Goal: Information Seeking & Learning: Learn about a topic

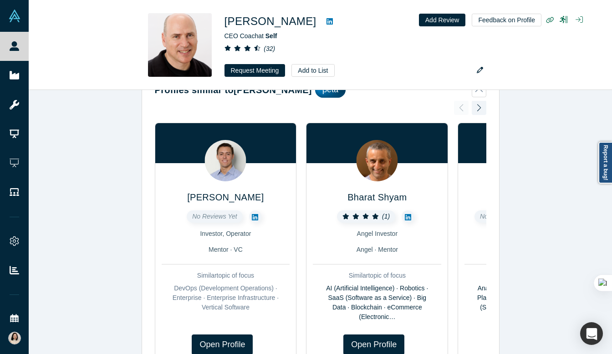
scroll to position [34, 0]
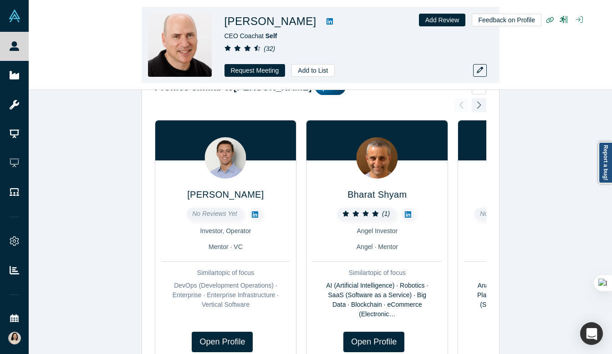
click at [264, 48] on icon "( 32 )" at bounding box center [268, 48] width 11 height 7
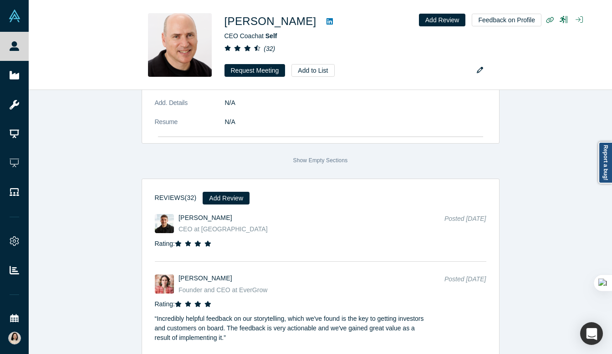
scroll to position [2548, 0]
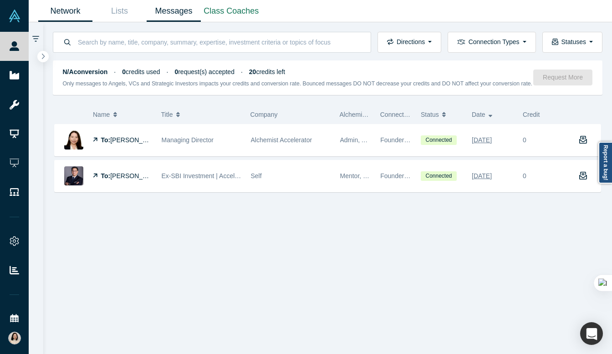
click at [54, 8] on link "Network" at bounding box center [65, 10] width 54 height 21
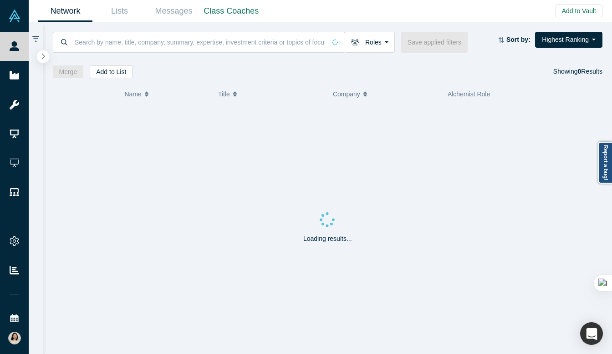
click at [45, 56] on icon "button" at bounding box center [43, 56] width 3 height 6
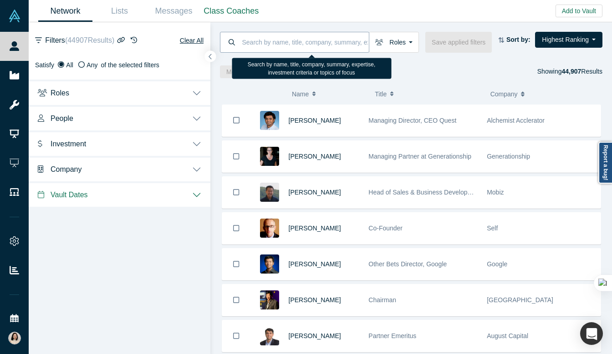
click at [274, 44] on input at bounding box center [304, 41] width 127 height 21
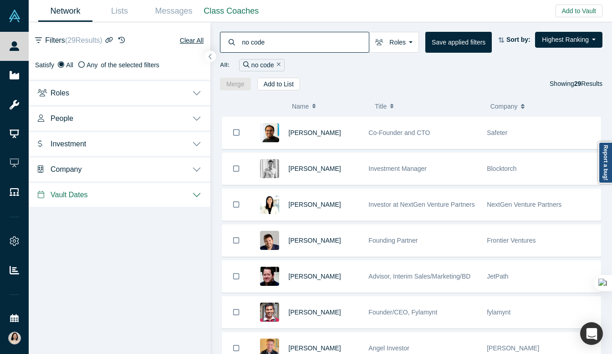
type input "no code"
click at [185, 93] on button "Roles" at bounding box center [120, 92] width 182 height 25
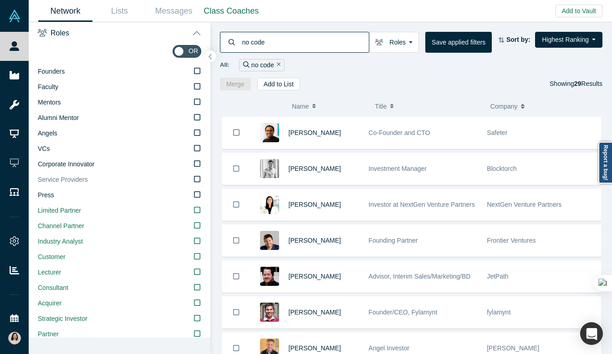
scroll to position [61, 0]
drag, startPoint x: 106, startPoint y: 144, endPoint x: 102, endPoint y: 137, distance: 8.0
click at [106, 145] on label "VCs" at bounding box center [119, 148] width 163 height 15
click at [0, 0] on input "VCs" at bounding box center [0, 0] width 0 height 0
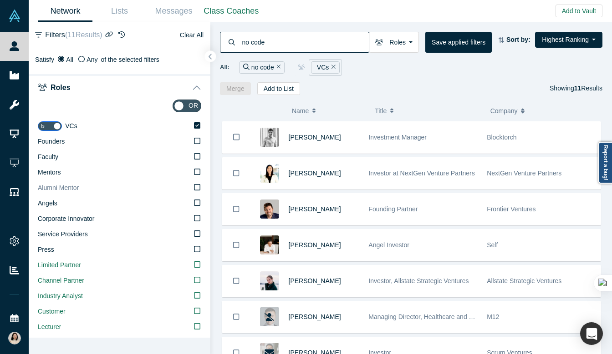
scroll to position [5, 0]
click at [123, 204] on label "Angels" at bounding box center [119, 204] width 163 height 15
click at [0, 0] on input "Angels" at bounding box center [0, 0] width 0 height 0
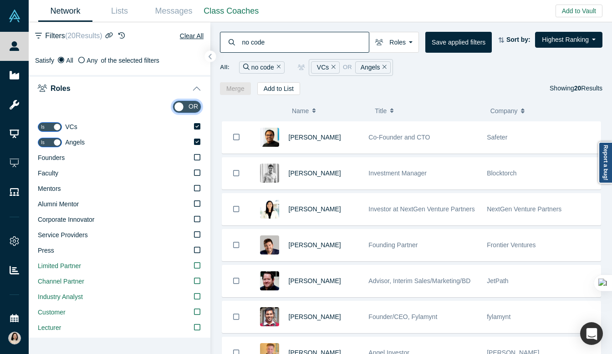
click at [192, 106] on input "checkbox" at bounding box center [186, 107] width 29 height 13
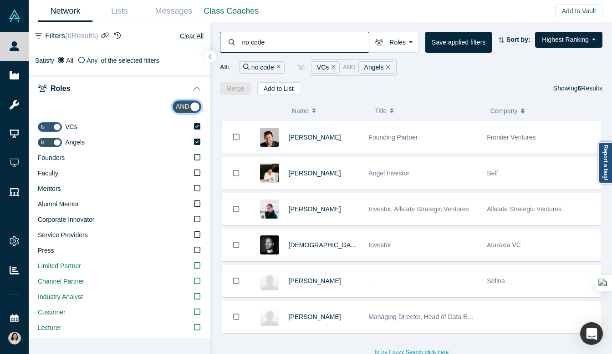
click at [184, 108] on input "checkbox" at bounding box center [186, 107] width 29 height 13
checkbox input "false"
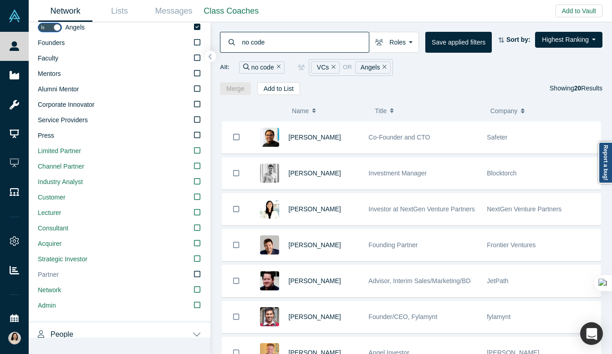
scroll to position [205, 0]
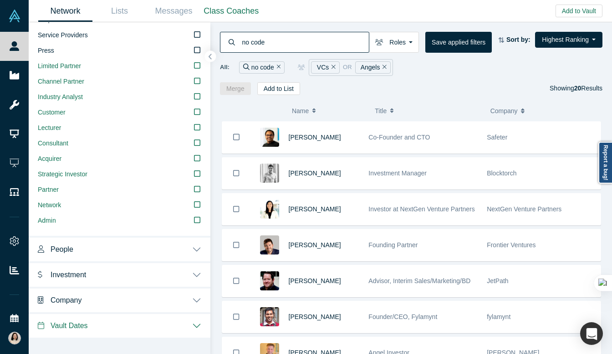
click at [144, 248] on button "People" at bounding box center [120, 248] width 182 height 25
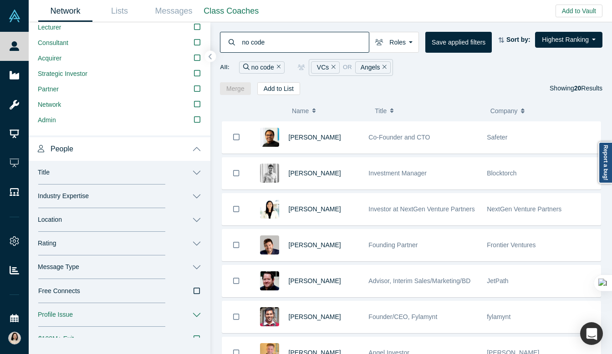
scroll to position [308, 0]
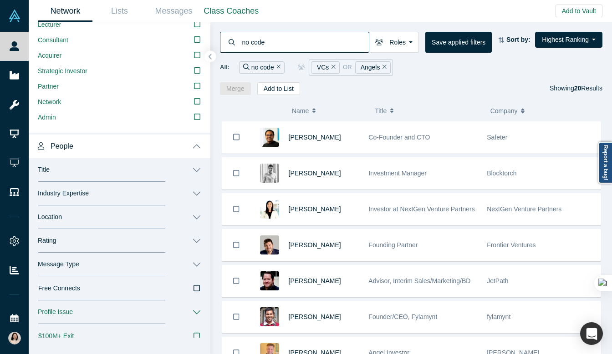
click at [167, 200] on button "Industry Expertise" at bounding box center [120, 194] width 182 height 24
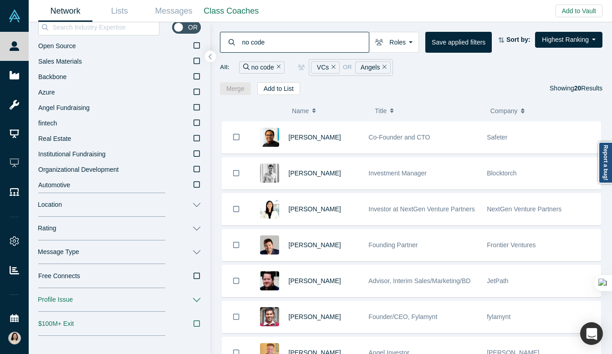
scroll to position [500, 0]
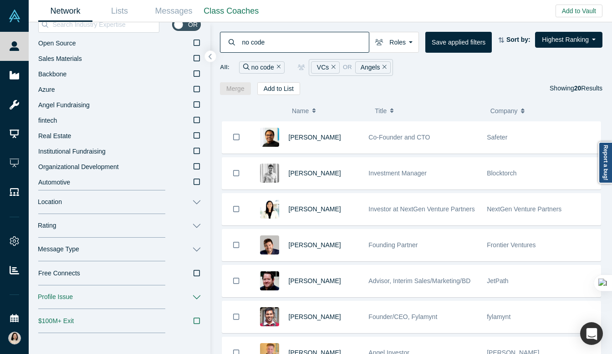
click at [99, 201] on button "Location" at bounding box center [120, 203] width 182 height 24
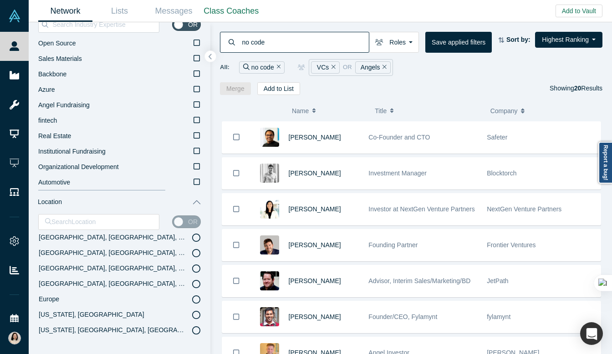
scroll to position [51, 0]
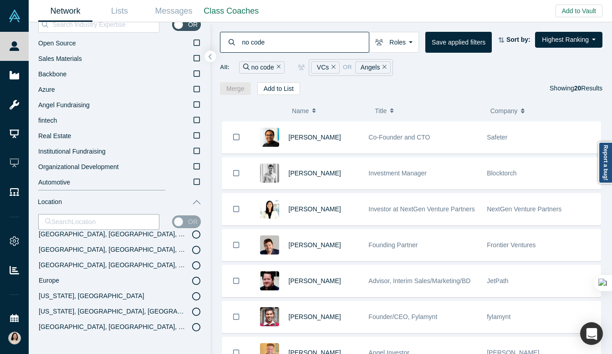
click at [108, 281] on label "Europe" at bounding box center [119, 280] width 162 height 15
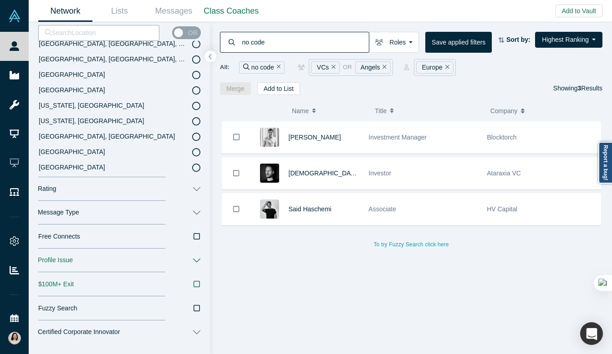
scroll to position [690, 0]
click at [165, 187] on button "Rating" at bounding box center [120, 189] width 182 height 24
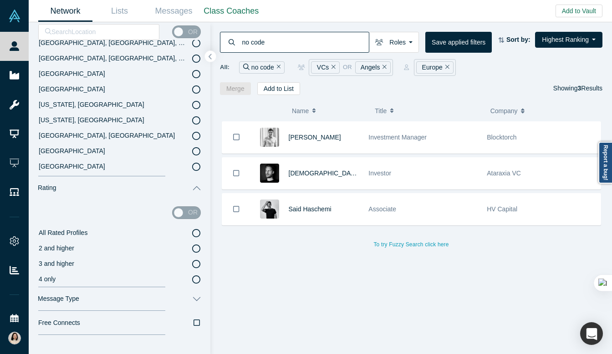
click at [195, 188] on button "Rating" at bounding box center [120, 189] width 182 height 24
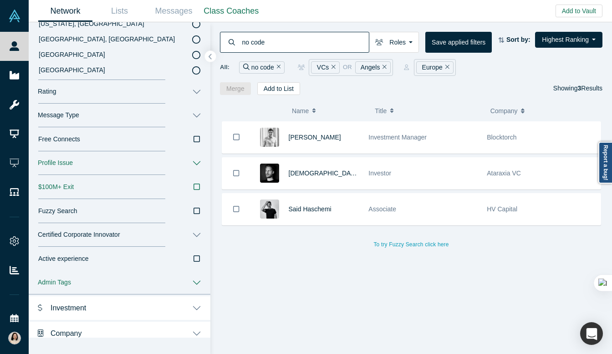
scroll to position [785, 0]
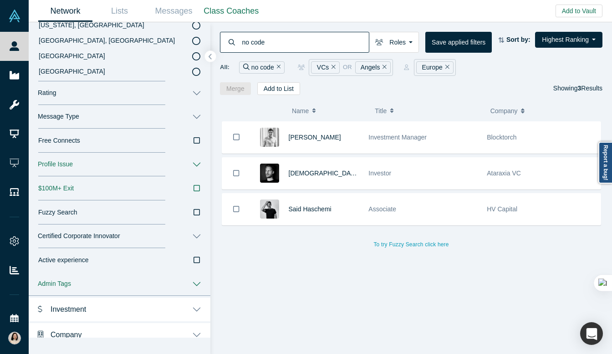
click at [192, 187] on div "$100M+ Exit" at bounding box center [119, 189] width 162 height 10
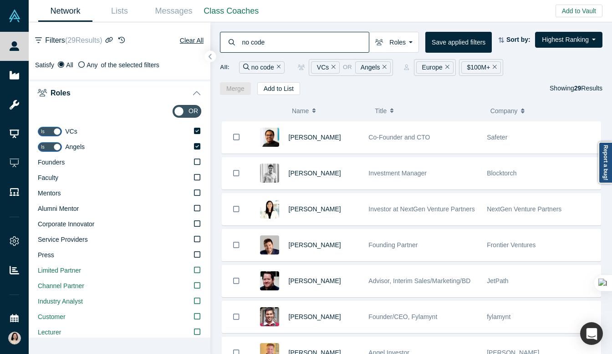
drag, startPoint x: 293, startPoint y: 47, endPoint x: 231, endPoint y: 40, distance: 62.8
click at [231, 40] on div "no code" at bounding box center [294, 42] width 149 height 21
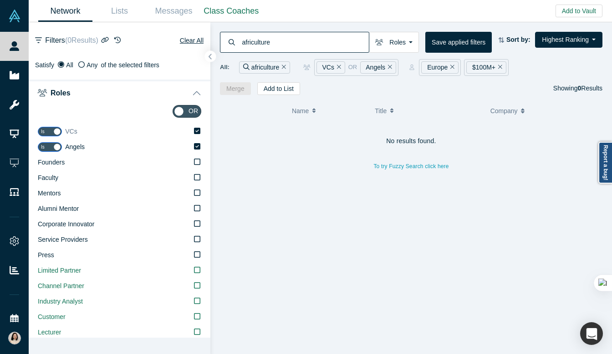
type input "africulture"
drag, startPoint x: 200, startPoint y: 130, endPoint x: 197, endPoint y: 143, distance: 14.0
click at [200, 130] on icon at bounding box center [197, 131] width 6 height 6
click at [0, 0] on input "VCs" at bounding box center [0, 0] width 0 height 0
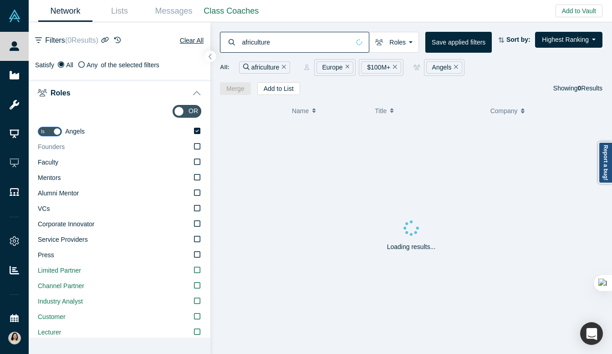
click at [198, 146] on icon at bounding box center [197, 146] width 6 height 7
click at [0, 0] on input "Founders" at bounding box center [0, 0] width 0 height 0
drag, startPoint x: 198, startPoint y: 130, endPoint x: 199, endPoint y: 141, distance: 10.9
click at [199, 131] on icon at bounding box center [197, 130] width 6 height 7
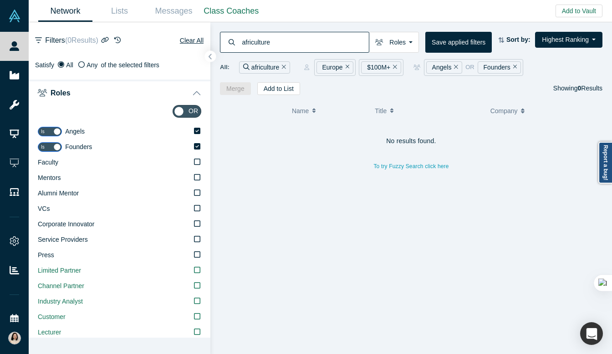
drag, startPoint x: 301, startPoint y: 41, endPoint x: 294, endPoint y: 43, distance: 7.1
click at [301, 41] on input "africulture" at bounding box center [304, 41] width 127 height 21
click at [269, 50] on input "africulture" at bounding box center [304, 41] width 127 height 21
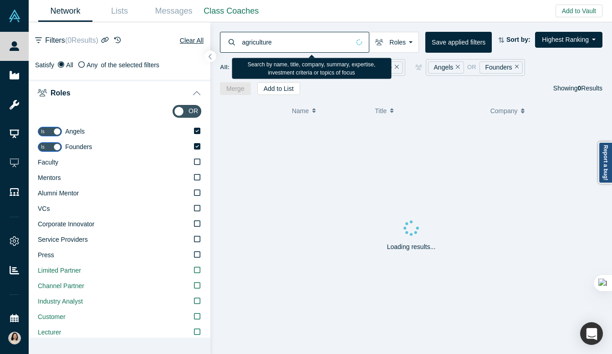
type input "agriculture"
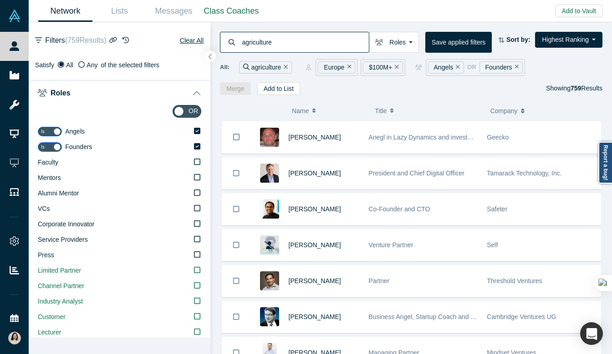
click at [395, 66] on icon "Remove Filter" at bounding box center [396, 67] width 4 height 6
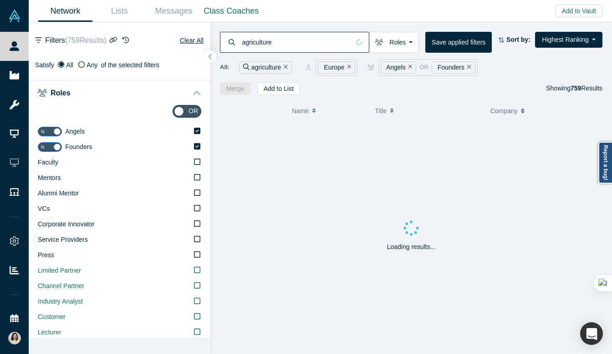
click at [347, 67] on icon "Remove Filter" at bounding box center [349, 67] width 4 height 6
click at [346, 67] on icon "Remove Filter" at bounding box center [347, 67] width 4 height 6
click at [355, 67] on icon "Remove Filter" at bounding box center [356, 67] width 4 height 6
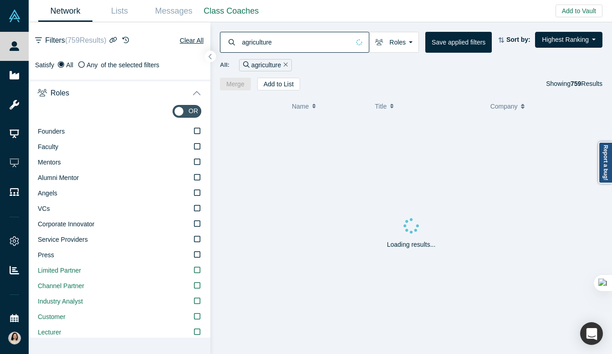
click at [284, 64] on icon "Remove Filter" at bounding box center [285, 64] width 4 height 6
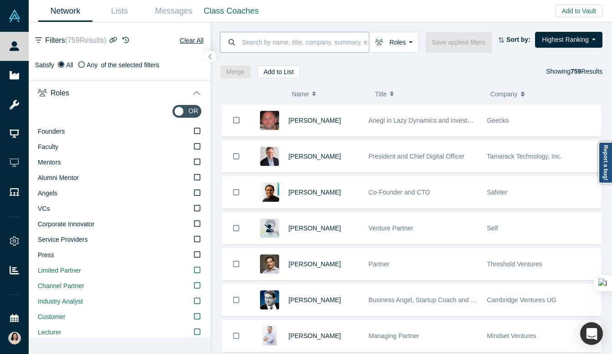
click at [311, 44] on input at bounding box center [304, 41] width 127 height 21
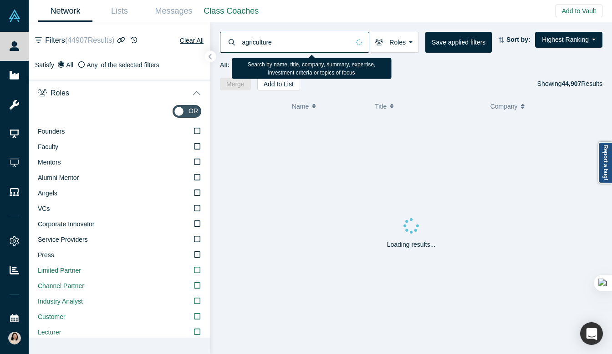
type input "agriculture"
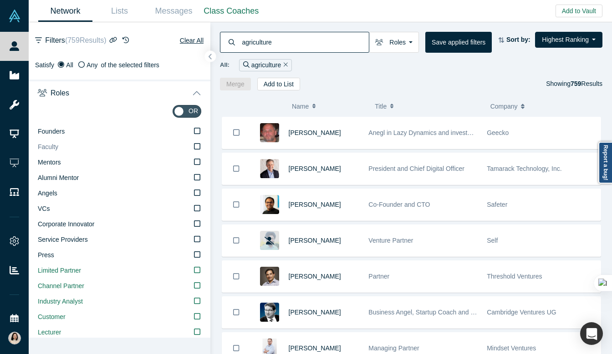
click at [170, 146] on label "Faculty" at bounding box center [119, 147] width 163 height 15
click at [0, 0] on input "Faculty" at bounding box center [0, 0] width 0 height 0
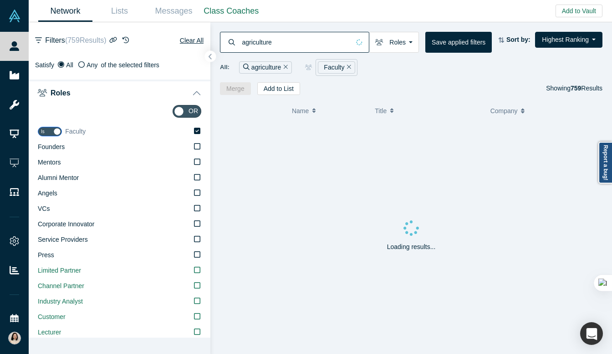
click at [163, 133] on label "Faculty" at bounding box center [133, 131] width 136 height 15
click at [0, 0] on input "Faculty" at bounding box center [0, 0] width 0 height 0
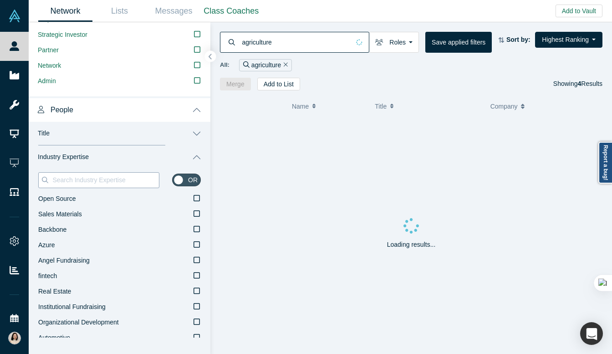
scroll to position [363, 0]
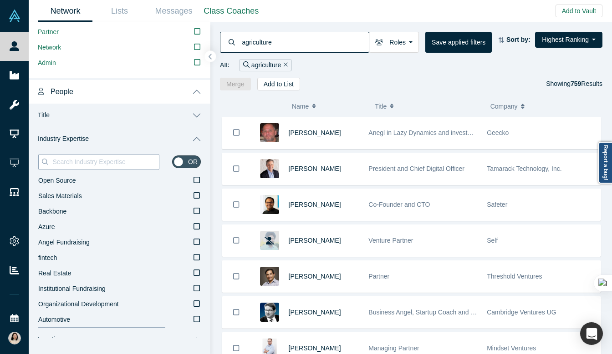
click at [76, 163] on input at bounding box center [104, 162] width 107 height 12
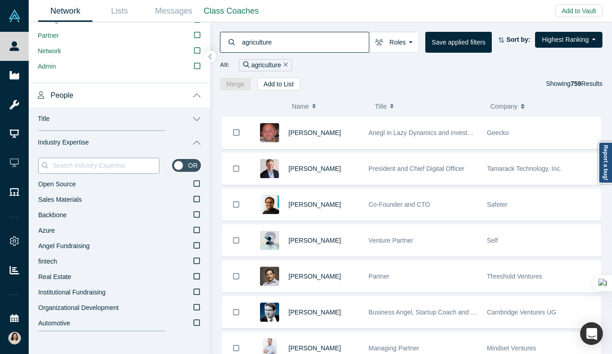
scroll to position [358, 0]
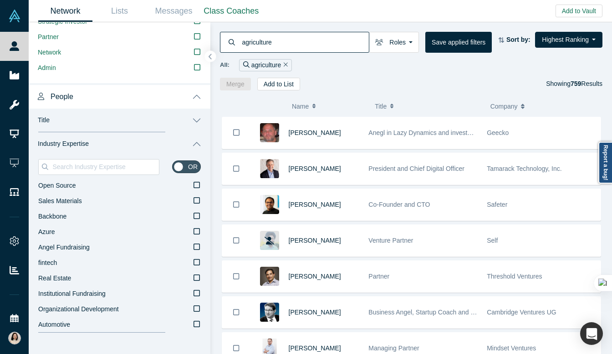
click at [282, 65] on button "Remove Filter" at bounding box center [284, 65] width 7 height 10
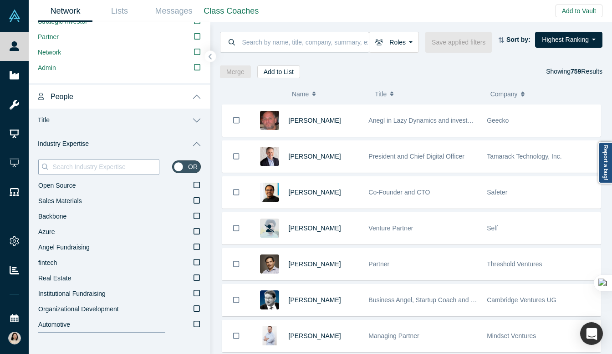
click at [117, 160] on div at bounding box center [98, 167] width 121 height 16
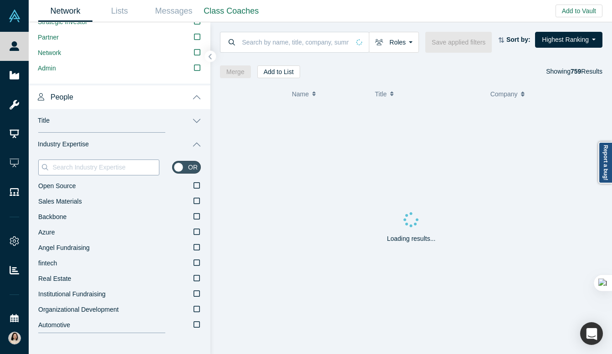
click at [115, 165] on input at bounding box center [104, 168] width 107 height 12
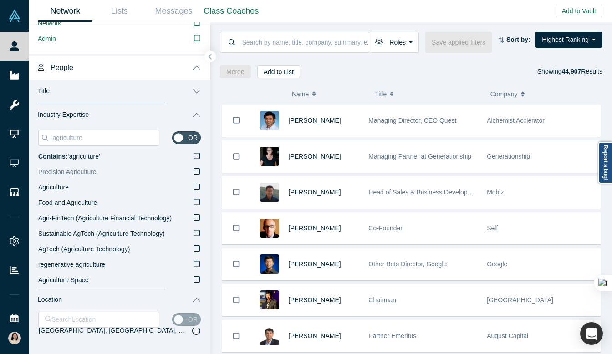
scroll to position [408, 0]
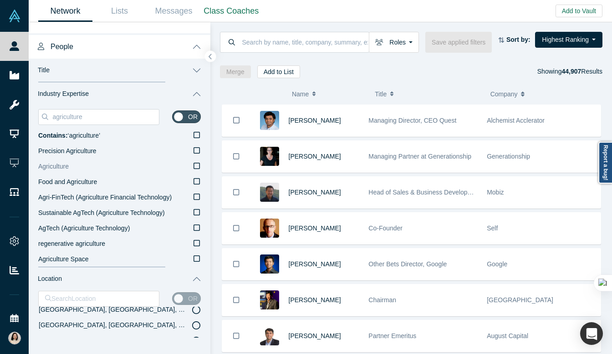
type input "agriculture"
click at [63, 165] on span "Agriculture" at bounding box center [53, 166] width 30 height 7
click at [0, 0] on input "Agriculture" at bounding box center [0, 0] width 0 height 0
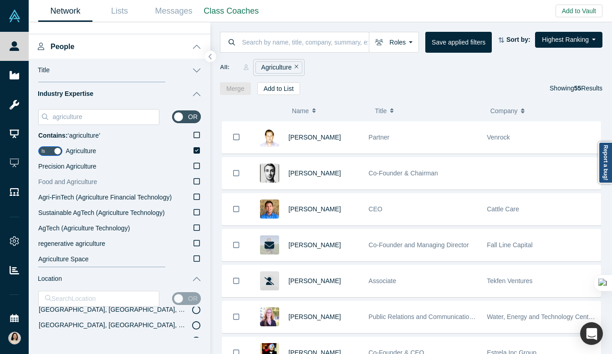
click at [75, 185] on span "Food and Agriculture" at bounding box center [67, 181] width 59 height 7
click at [0, 0] on input "Food and Agriculture" at bounding box center [0, 0] width 0 height 0
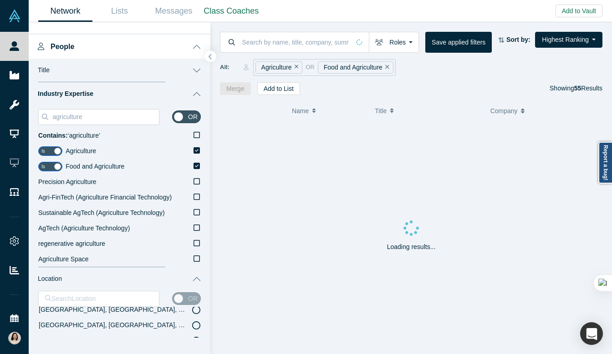
drag, startPoint x: 542, startPoint y: 88, endPoint x: 604, endPoint y: 91, distance: 62.4
click at [604, 91] on div "Roles Founders Faculty Mentors Alumni Mentor Angels VCs Corporate Innovator Ser…" at bounding box center [410, 58] width 401 height 73
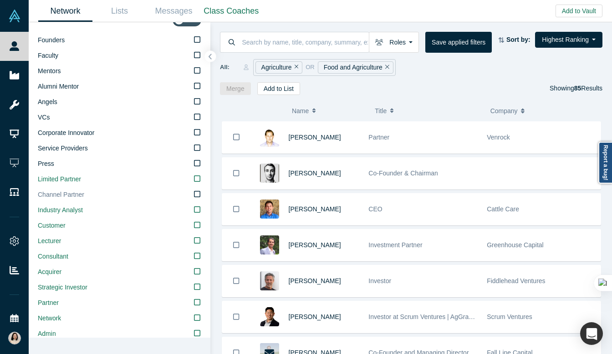
scroll to position [92, 0]
drag, startPoint x: 385, startPoint y: 64, endPoint x: 369, endPoint y: 69, distance: 16.6
click at [385, 64] on icon "Remove Filter" at bounding box center [387, 67] width 4 height 6
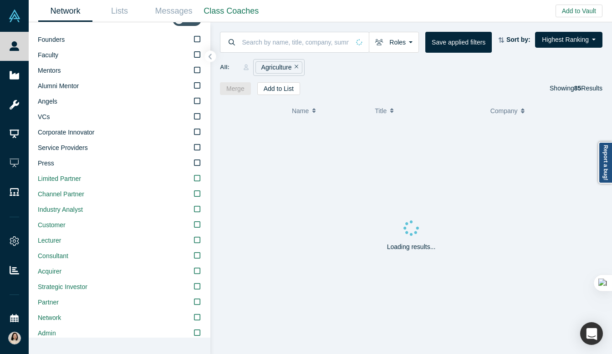
click at [296, 67] on icon "Remove Filter" at bounding box center [296, 67] width 4 height 6
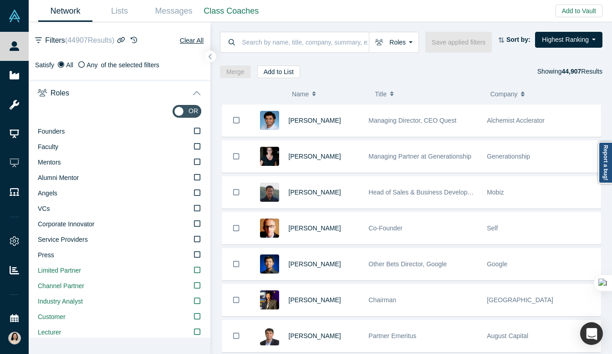
click at [188, 92] on button "Roles" at bounding box center [120, 92] width 182 height 25
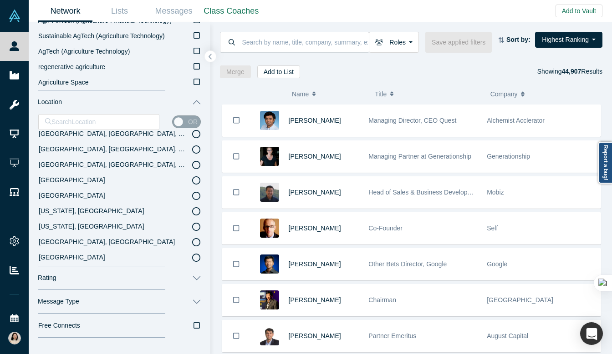
scroll to position [158, 0]
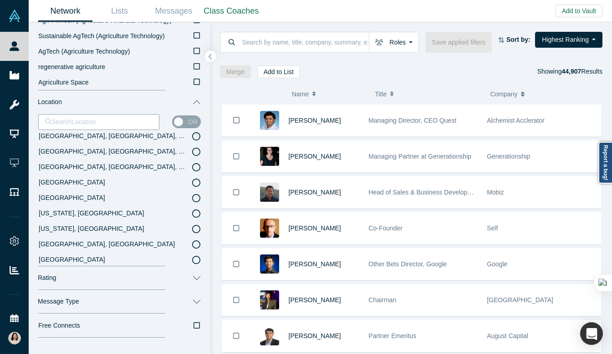
click at [102, 123] on div at bounding box center [98, 121] width 107 height 11
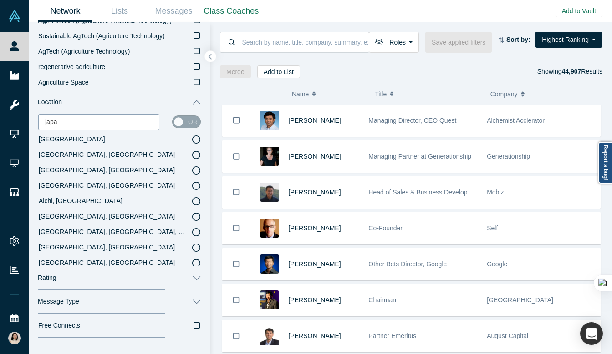
type input "[GEOGRAPHIC_DATA]"
click at [98, 138] on label "[GEOGRAPHIC_DATA]" at bounding box center [119, 139] width 162 height 15
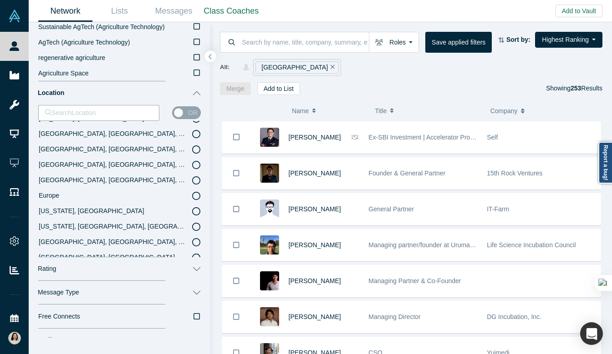
scroll to position [22, 0]
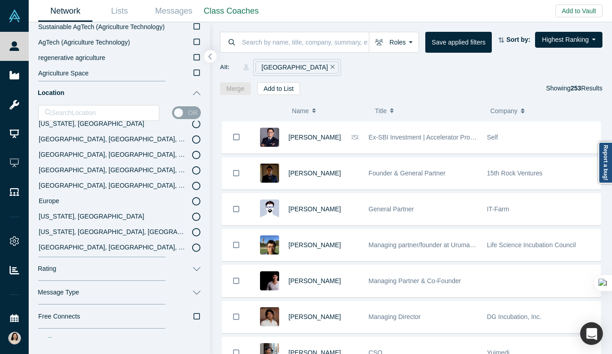
click at [209, 59] on icon "button" at bounding box center [210, 56] width 5 height 7
